Goal: Task Accomplishment & Management: Understand process/instructions

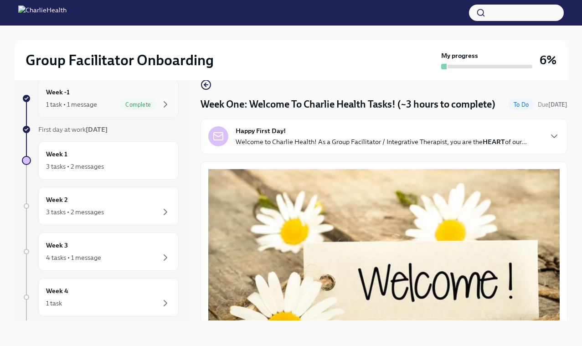
scroll to position [85, 0]
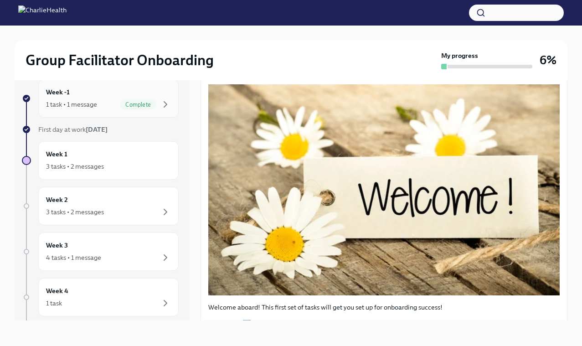
click at [104, 101] on div "1 task • 1 message Complete" at bounding box center [108, 104] width 125 height 11
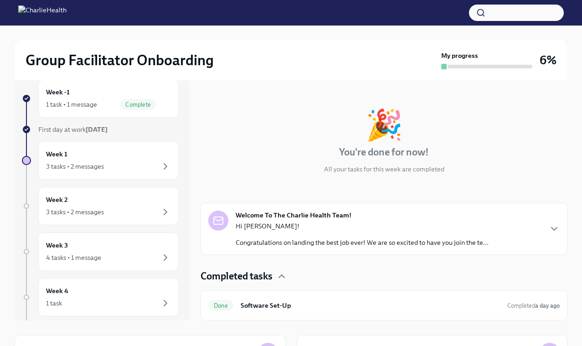
scroll to position [131, 0]
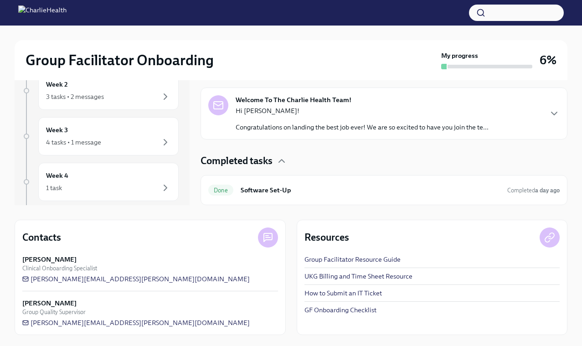
click at [302, 119] on div "Hi [PERSON_NAME]! Congratulations on landing the best job ever! We are so excit…" at bounding box center [362, 119] width 253 height 26
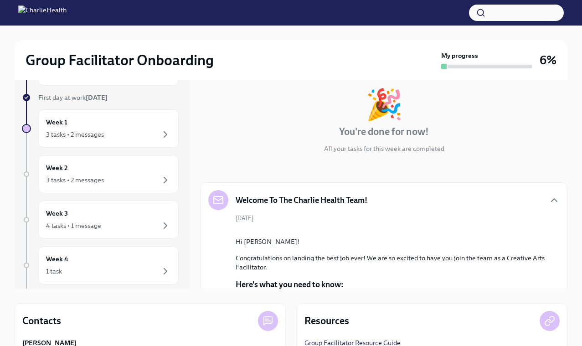
scroll to position [0, 0]
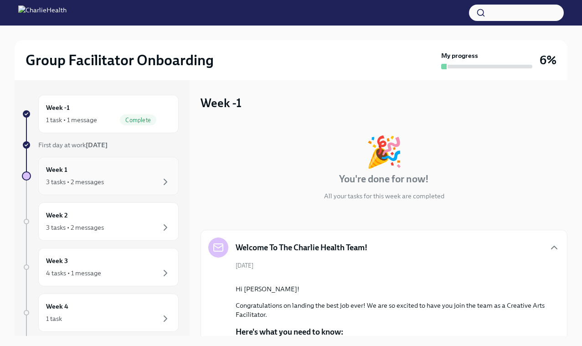
click at [147, 176] on div "3 tasks • 2 messages" at bounding box center [108, 181] width 125 height 11
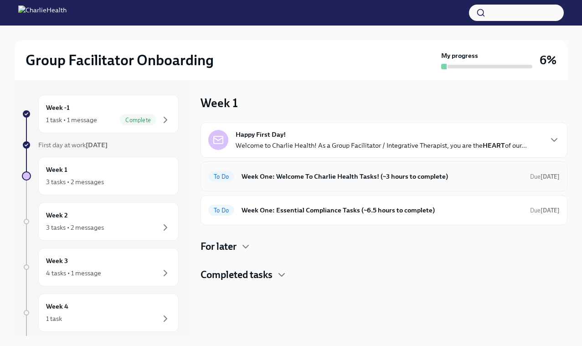
click at [295, 177] on h6 "Week One: Welcome To Charlie Health Tasks! (~3 hours to complete)" at bounding box center [381, 176] width 281 height 10
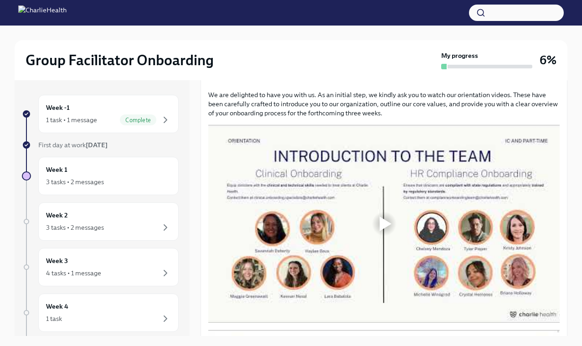
scroll to position [409, 0]
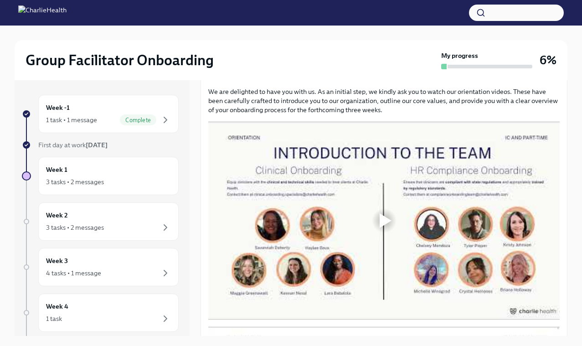
click at [383, 217] on div at bounding box center [385, 220] width 12 height 15
